Goal: Information Seeking & Learning: Learn about a topic

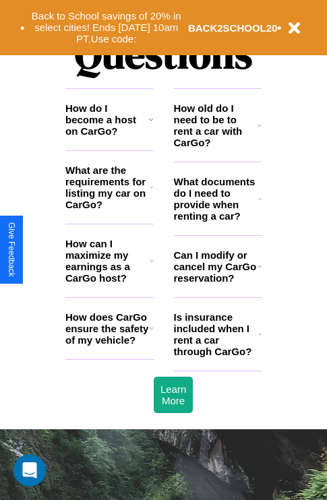
scroll to position [1633, 0]
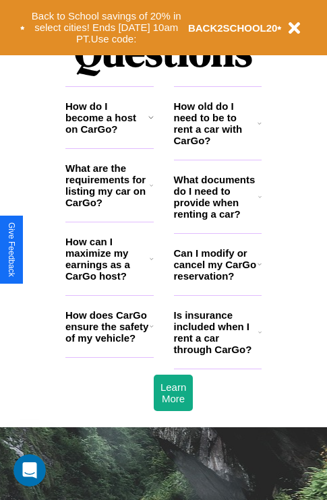
click at [217, 282] on h3 "Can I modify or cancel my CarGo reservation?" at bounding box center [216, 264] width 84 height 34
click at [109, 207] on h3 "What are the requirements for listing my car on CarGo?" at bounding box center [107, 185] width 84 height 46
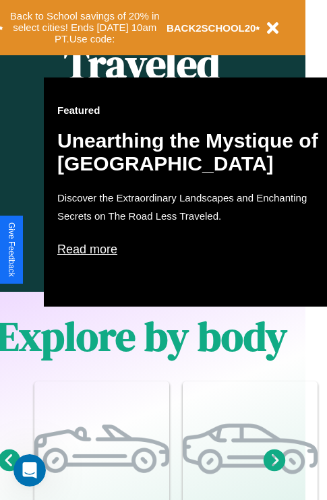
scroll to position [672, 22]
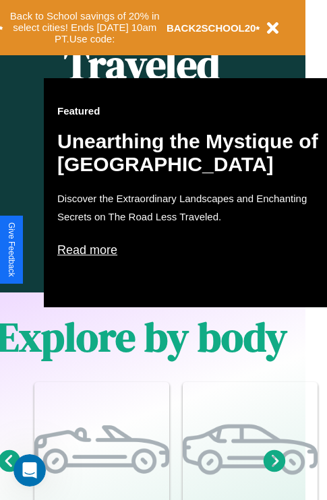
click at [192, 250] on p "Read more" at bounding box center [192, 250] width 270 height 22
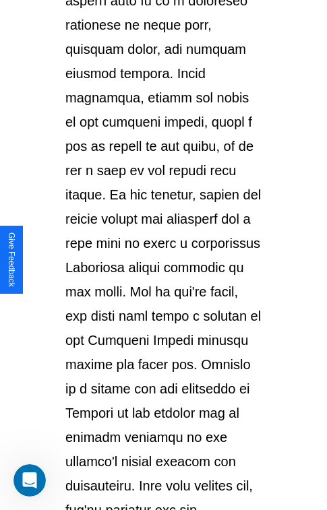
scroll to position [2331, 0]
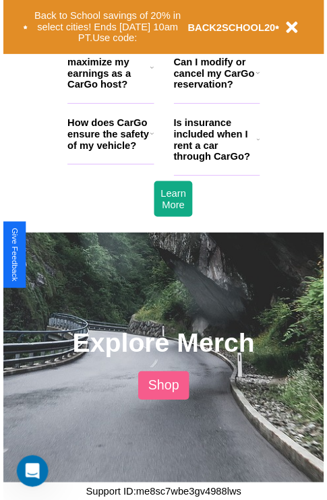
scroll to position [672, 22]
